Goal: Task Accomplishment & Management: Use online tool/utility

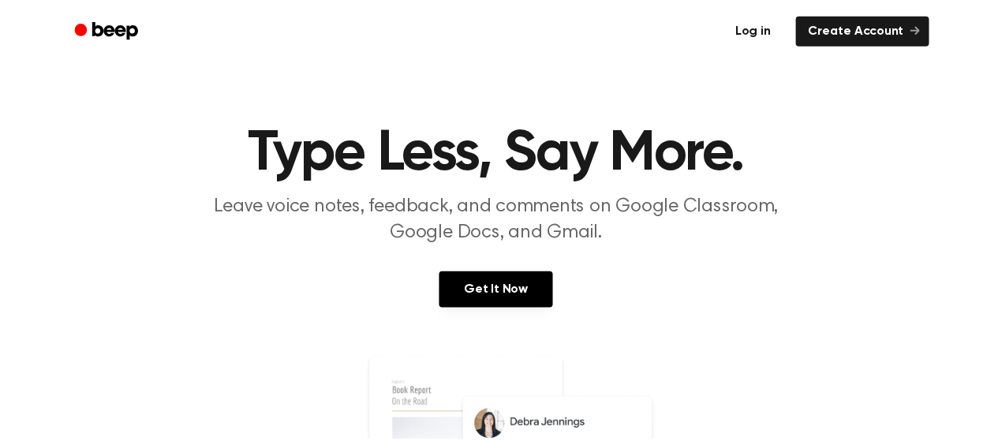
click at [760, 37] on link "Log in" at bounding box center [757, 31] width 67 height 36
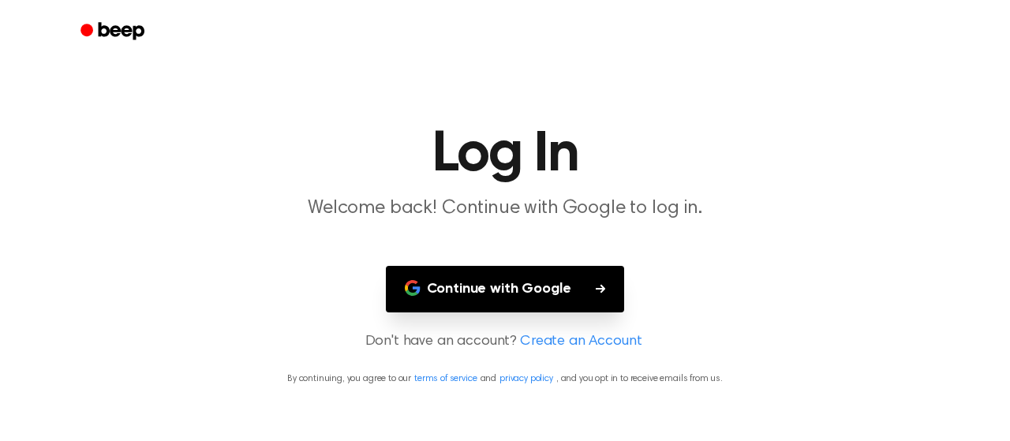
click at [417, 290] on icon "button" at bounding box center [413, 288] width 16 height 16
click at [454, 290] on button "Continue with Google" at bounding box center [505, 289] width 239 height 47
click at [488, 268] on button "Continue with Google" at bounding box center [505, 289] width 239 height 47
click at [551, 279] on button "Continue with Google" at bounding box center [505, 289] width 239 height 47
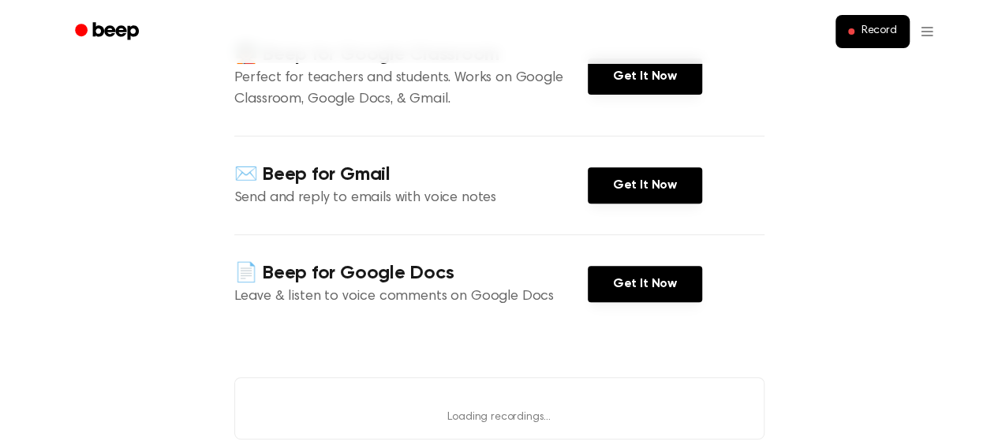
scroll to position [211, 0]
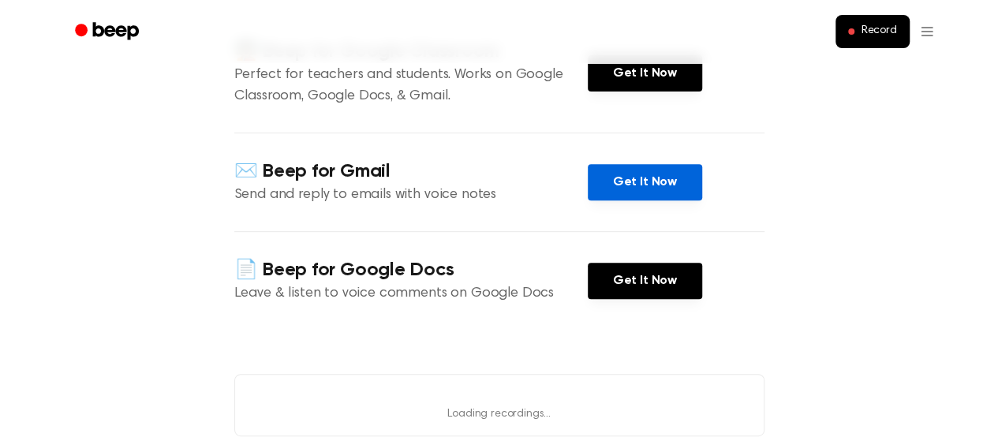
click at [661, 177] on link "Get It Now" at bounding box center [645, 182] width 114 height 36
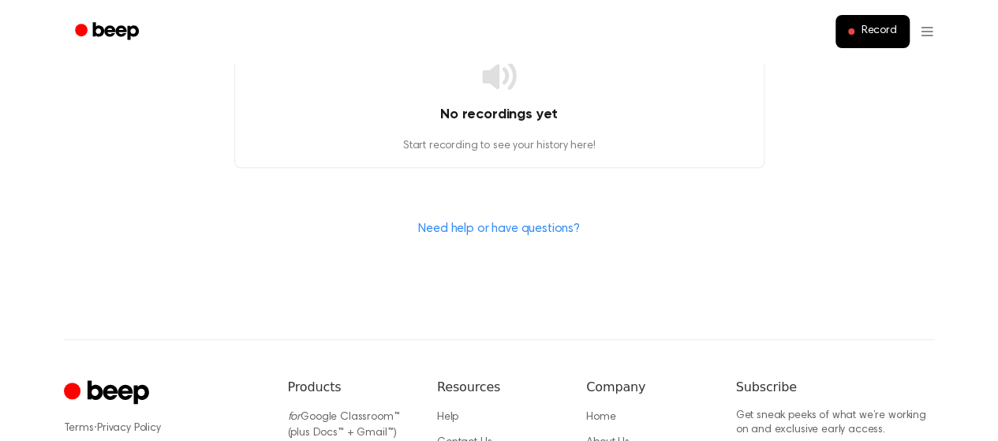
scroll to position [0, 0]
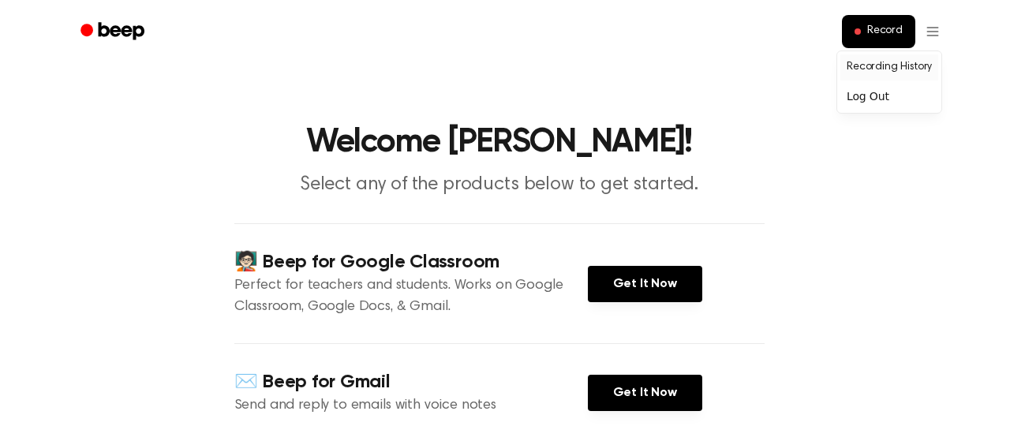
click at [924, 68] on link "Recording History" at bounding box center [889, 67] width 98 height 26
